Goal: Task Accomplishment & Management: Manage account settings

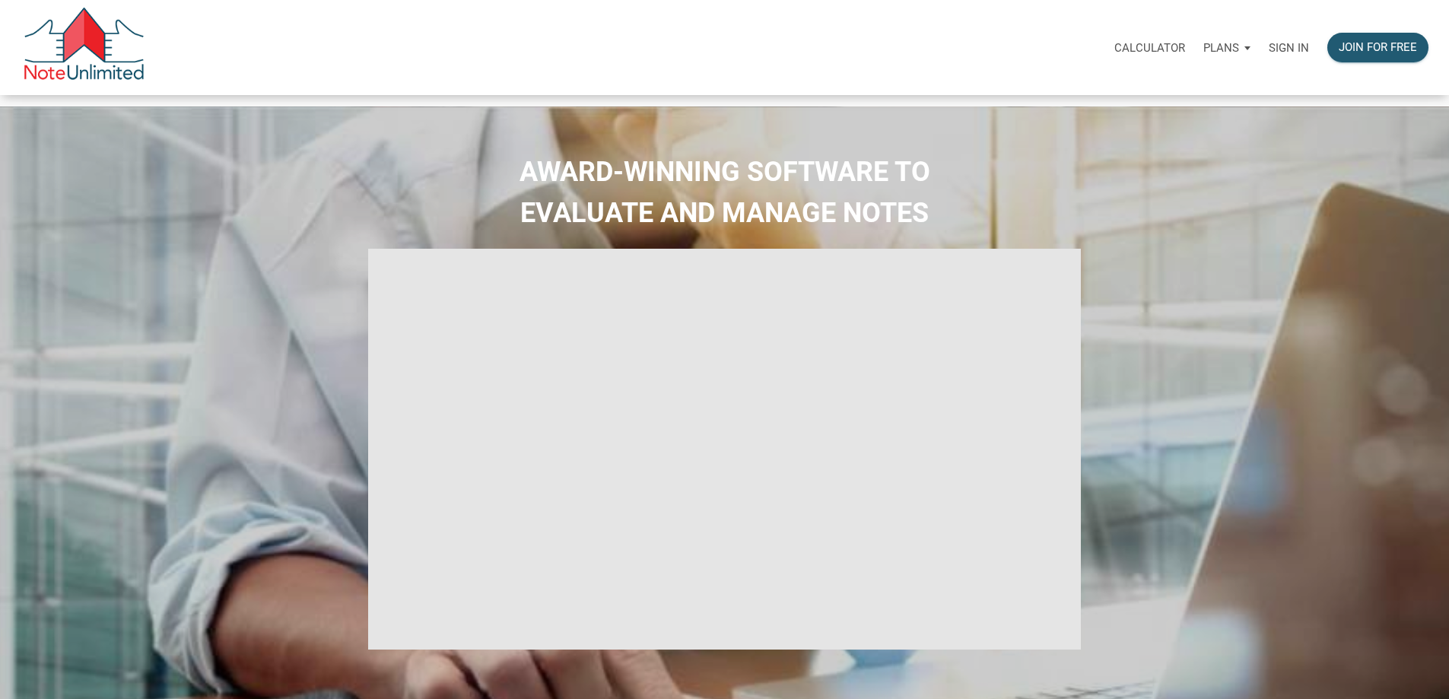
type input "Introduction to new features"
select select
click at [1269, 52] on p "Sign in" at bounding box center [1289, 48] width 40 height 14
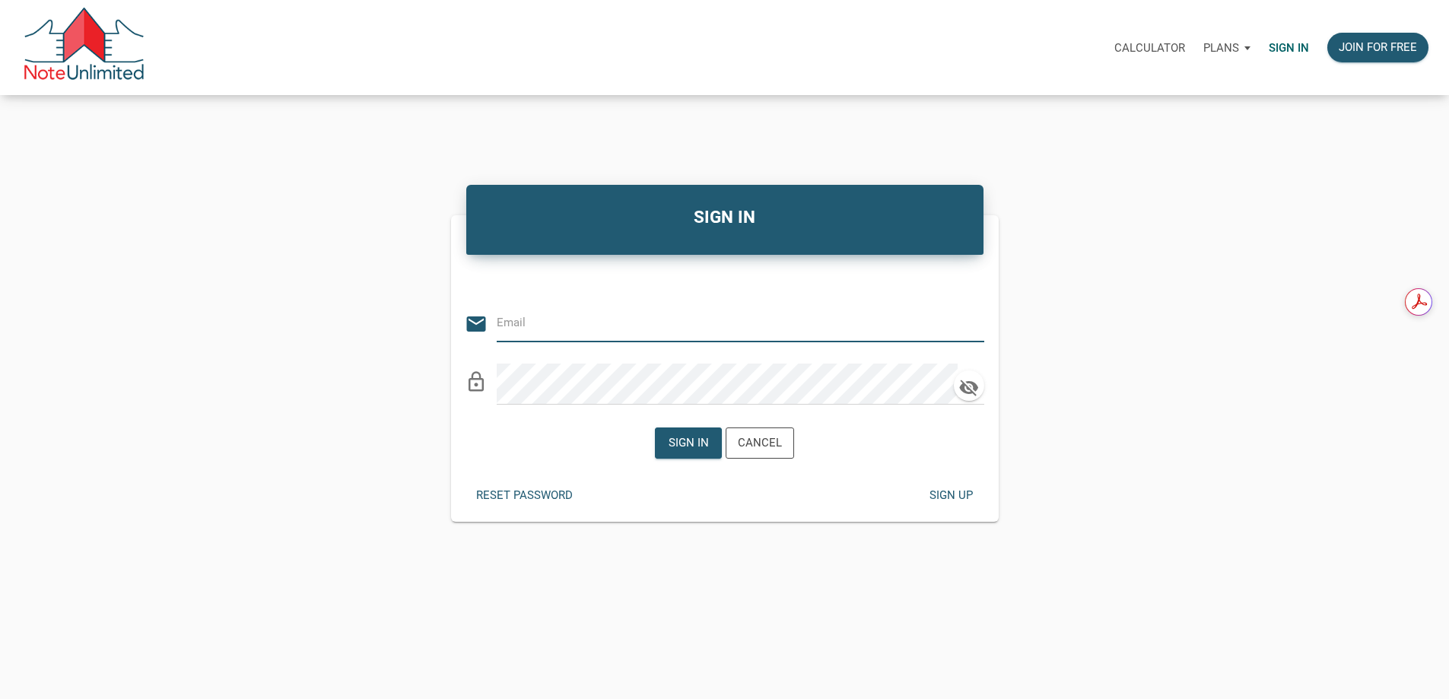
type input "[PERSON_NAME][EMAIL_ADDRESS][DOMAIN_NAME]"
click at [675, 452] on div "Sign in" at bounding box center [689, 442] width 40 height 17
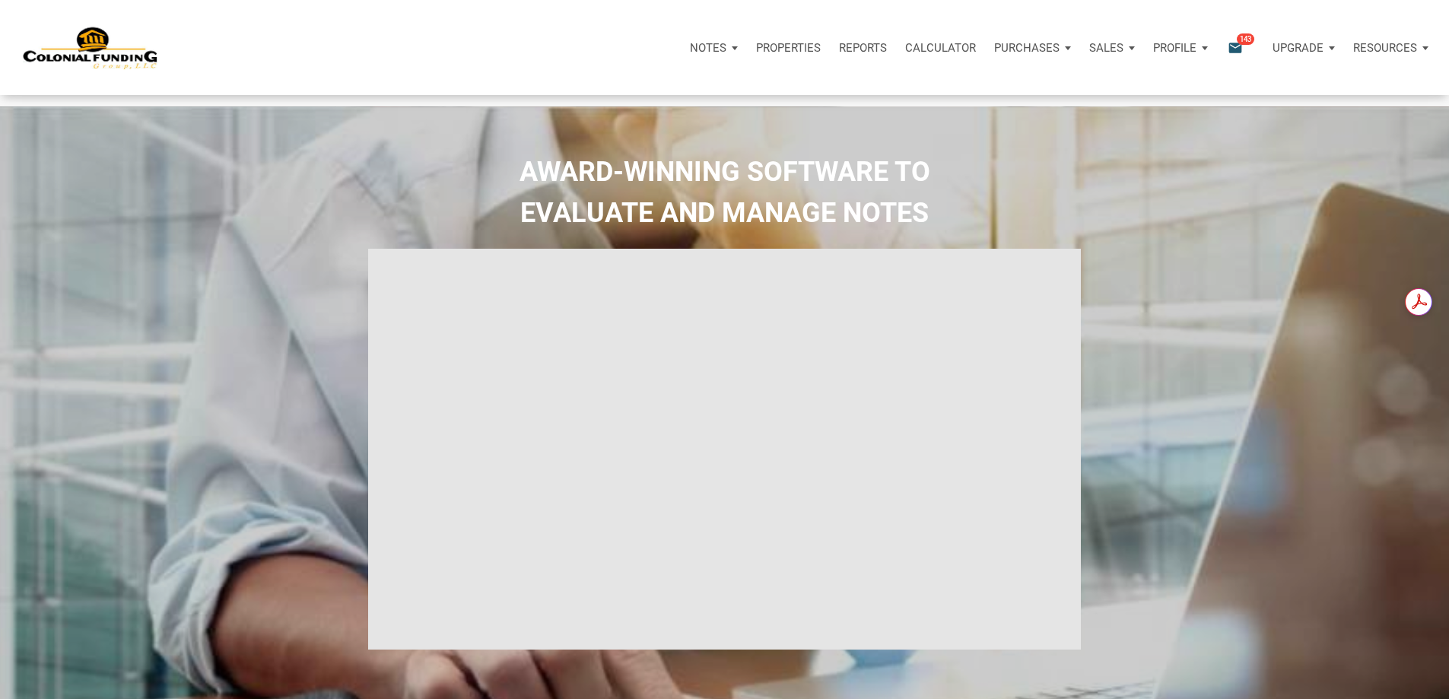
type input "Introduction to new features"
select select
click at [1237, 43] on span "143" at bounding box center [1245, 39] width 17 height 12
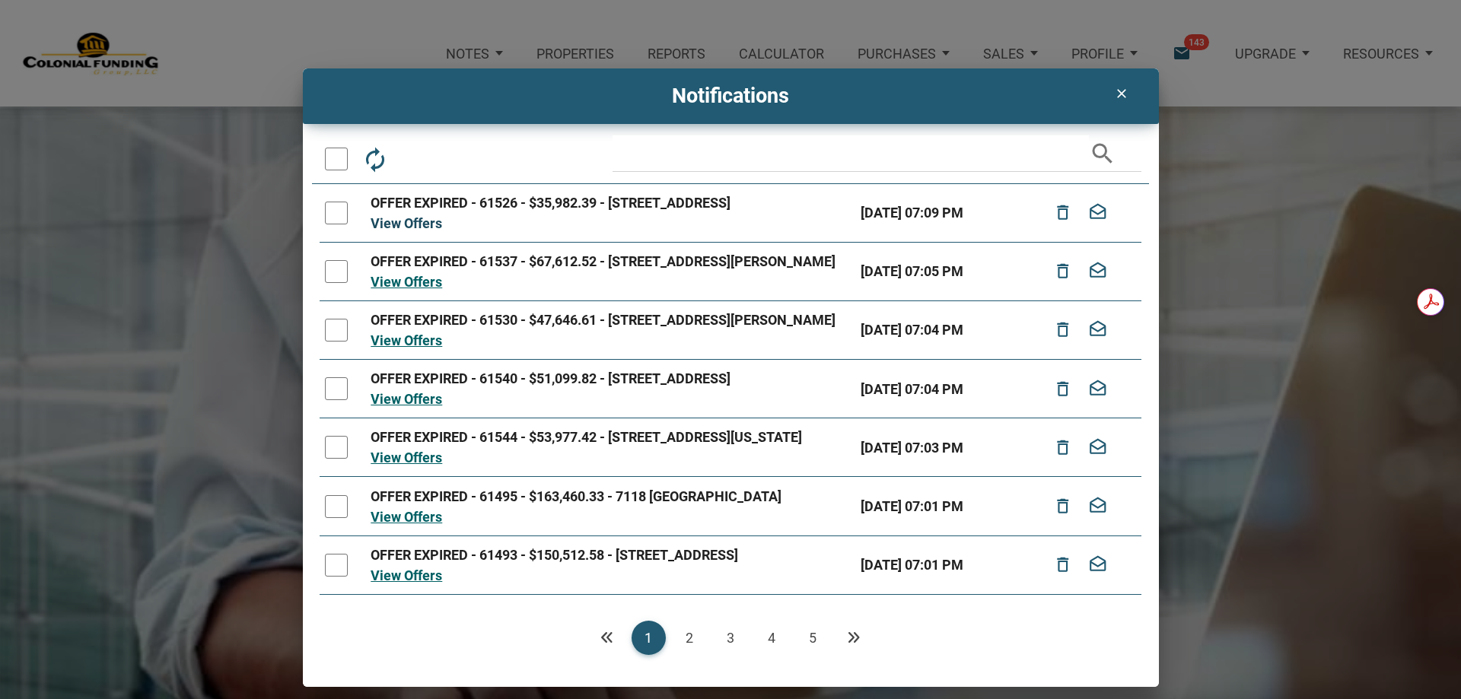
click at [415, 231] on link "View Offers" at bounding box center [406, 223] width 72 height 16
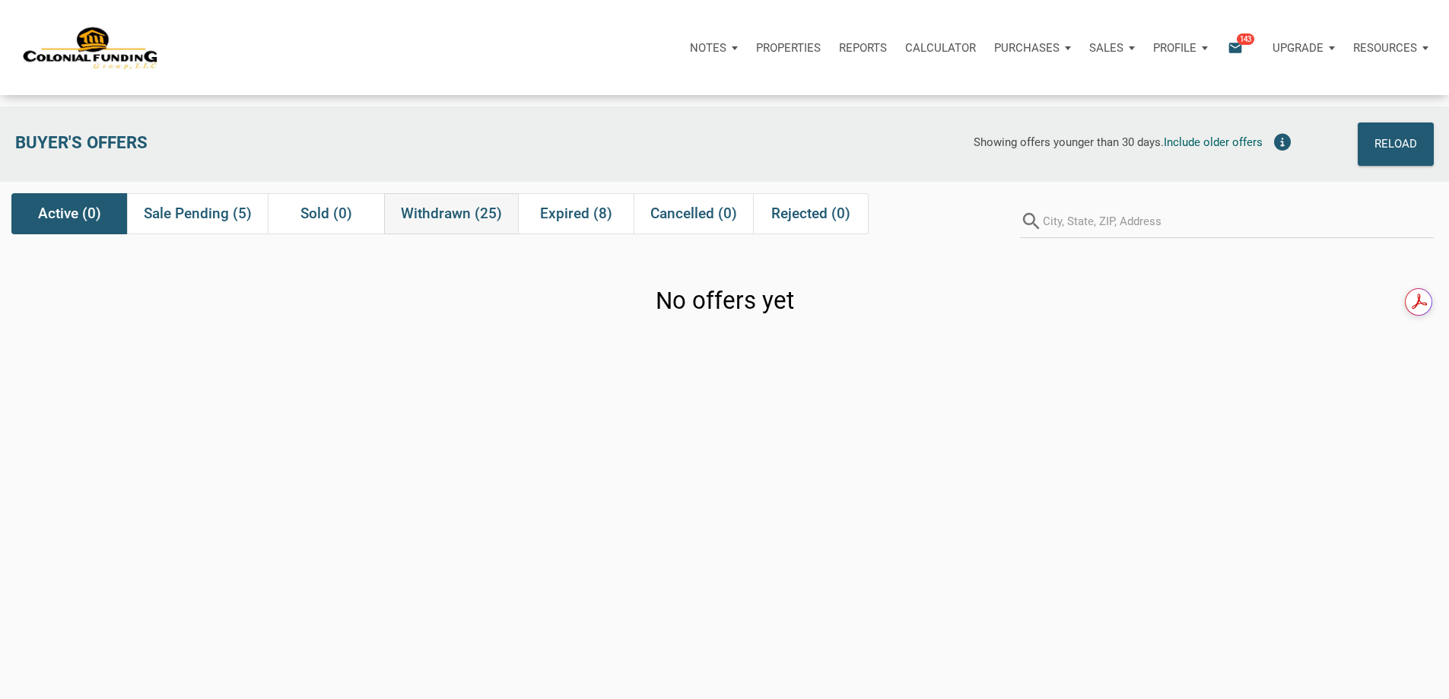
click at [457, 222] on span "Withdrawn (25)" at bounding box center [451, 214] width 101 height 18
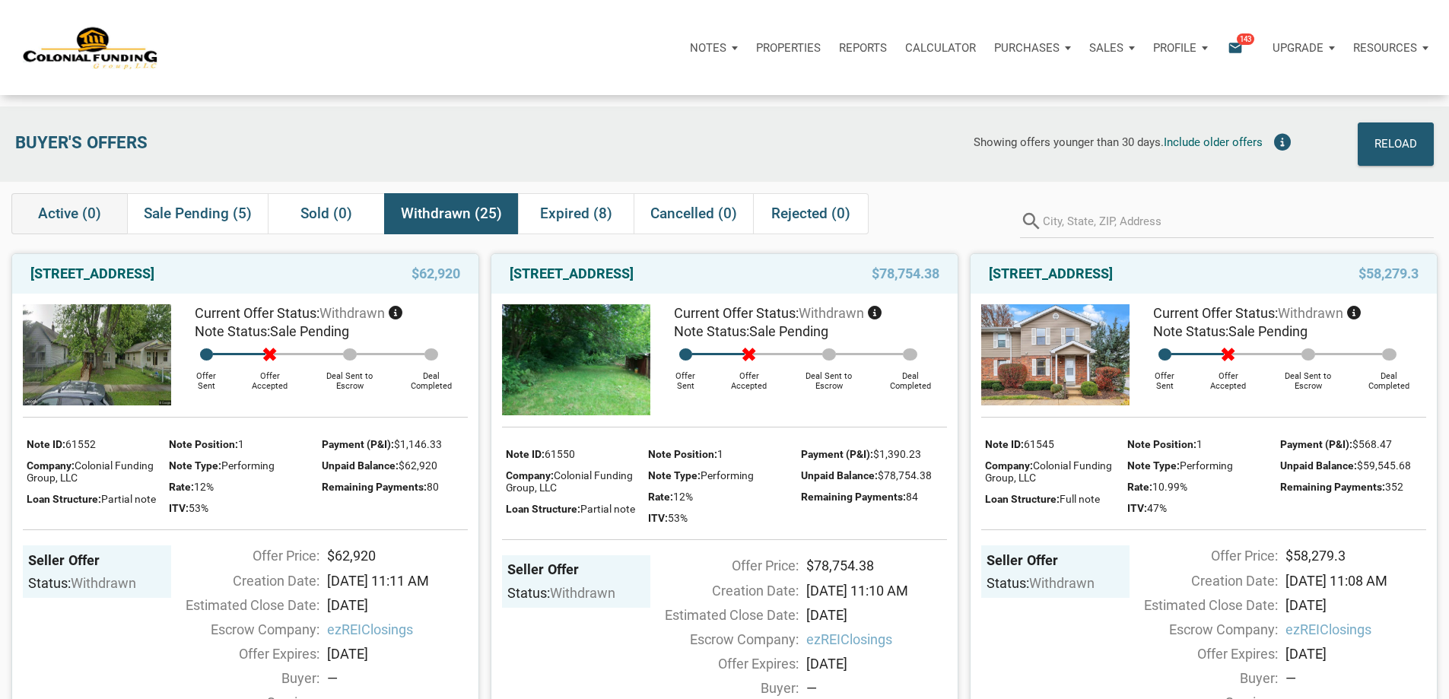
click at [61, 223] on span "Active (0)" at bounding box center [69, 214] width 63 height 18
